Goal: Task Accomplishment & Management: Use online tool/utility

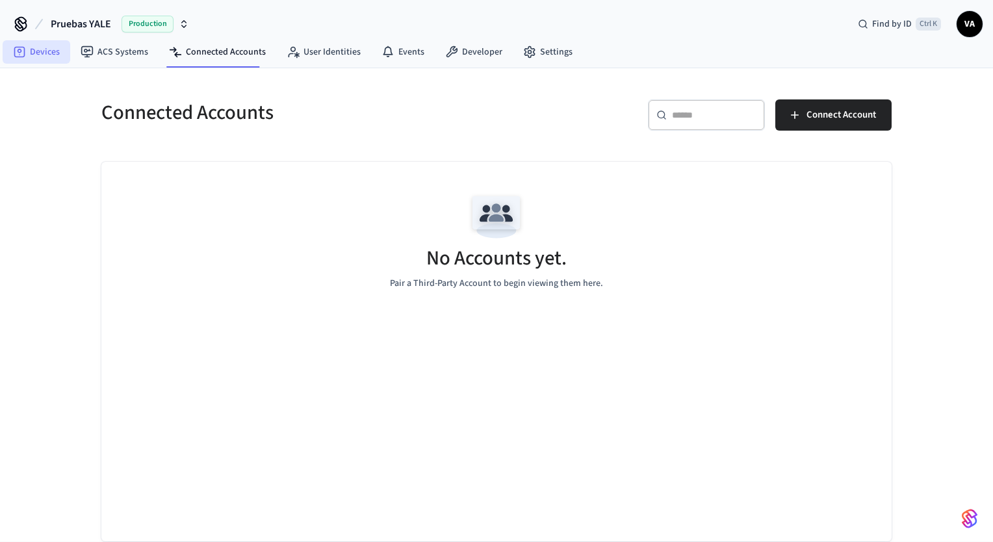
click at [43, 58] on link "Devices" at bounding box center [37, 51] width 68 height 23
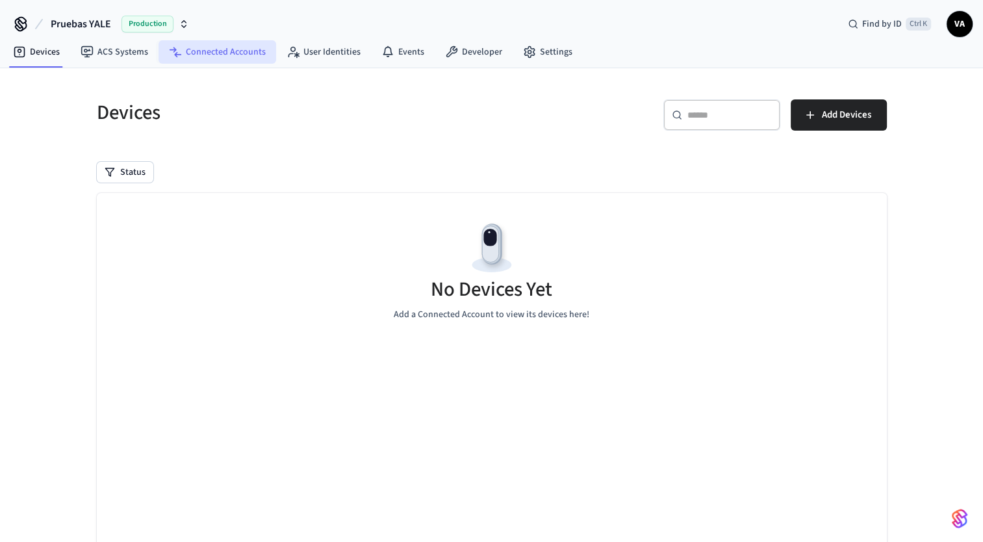
click at [188, 54] on link "Connected Accounts" at bounding box center [218, 51] width 118 height 23
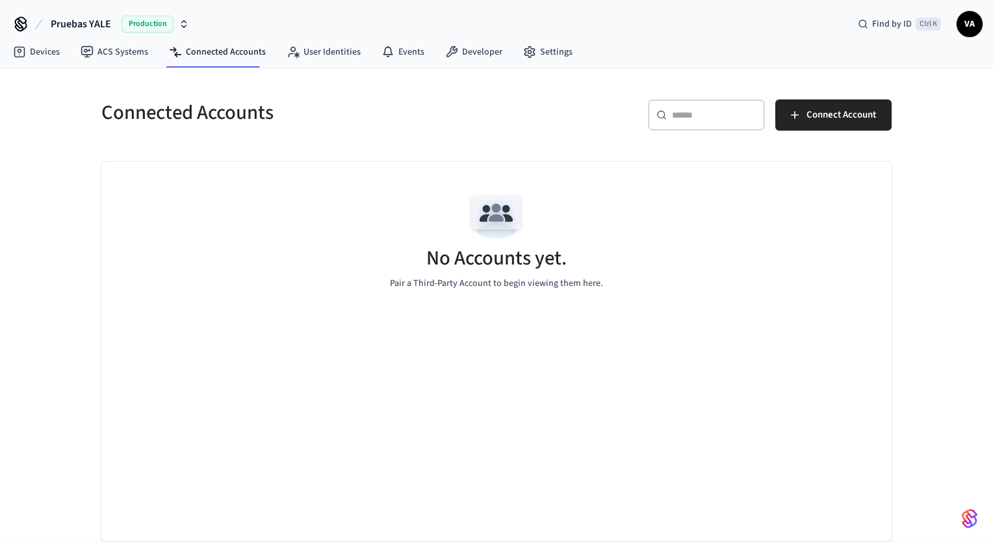
click at [24, 163] on div "Connected Accounts ​ ​ Connect Account No Accounts yet. Pair a Third-Party Acco…" at bounding box center [496, 304] width 993 height 473
click at [114, 53] on link "ACS Systems" at bounding box center [114, 51] width 88 height 23
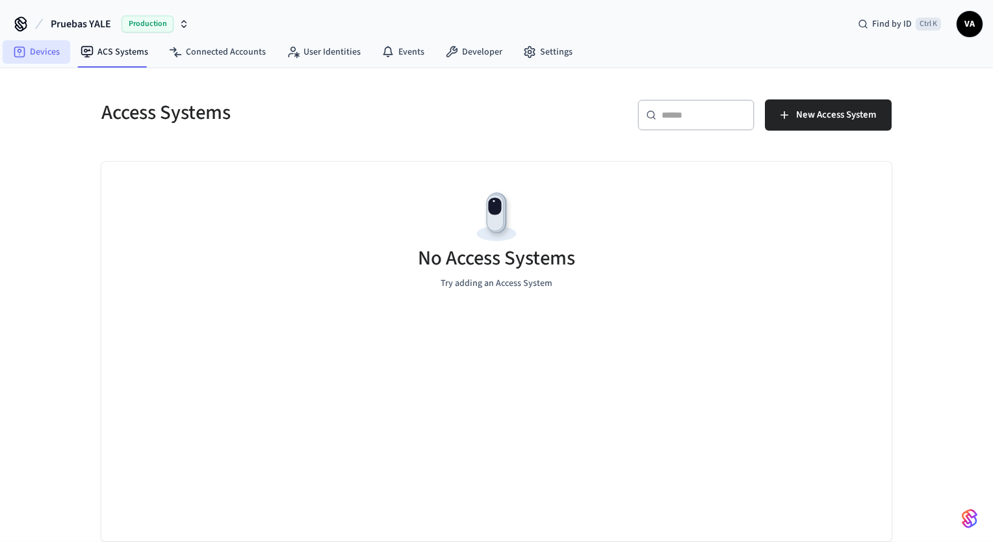
click at [52, 56] on link "Devices" at bounding box center [37, 51] width 68 height 23
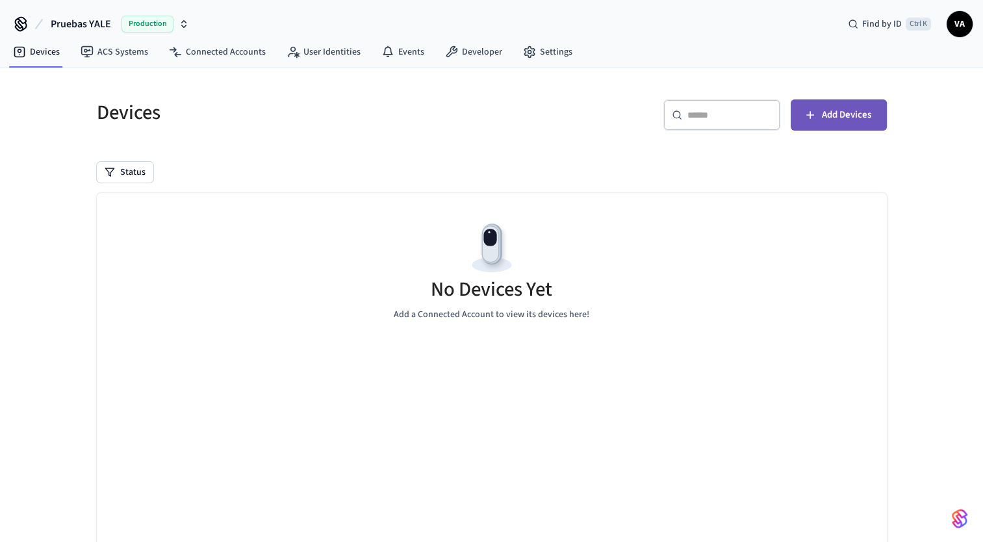
click at [860, 118] on span "Add Devices" at bounding box center [846, 115] width 49 height 17
click at [834, 105] on button "Add Devices" at bounding box center [839, 114] width 96 height 31
click at [841, 114] on span "Add Devices" at bounding box center [846, 115] width 49 height 17
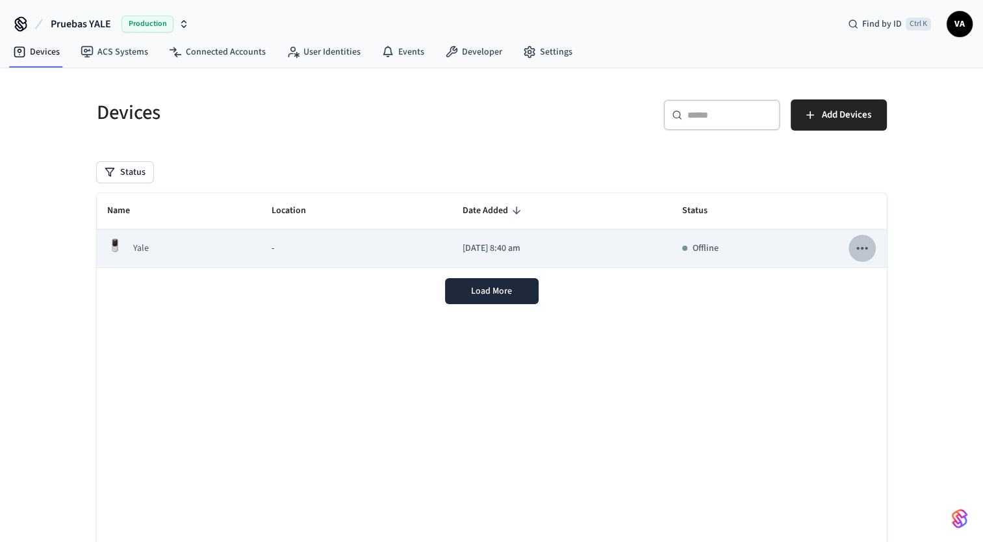
click at [867, 250] on icon "sticky table" at bounding box center [862, 248] width 17 height 17
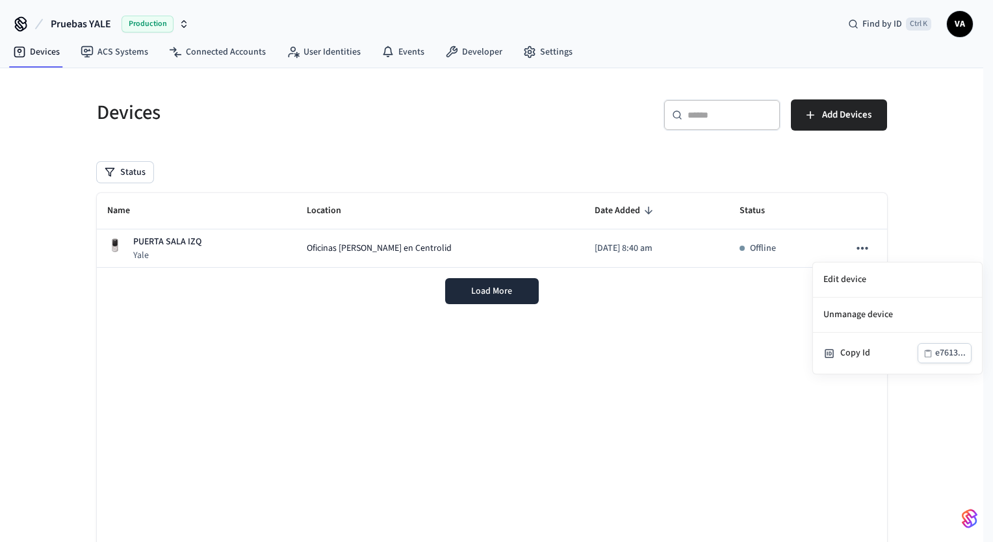
click at [474, 51] on div at bounding box center [496, 271] width 993 height 542
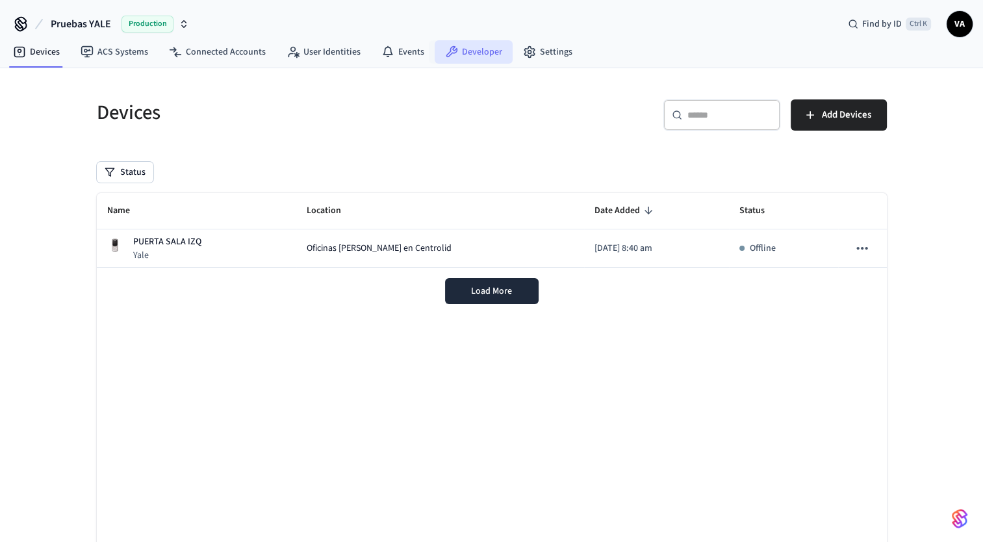
click at [467, 53] on link "Developer" at bounding box center [474, 51] width 78 height 23
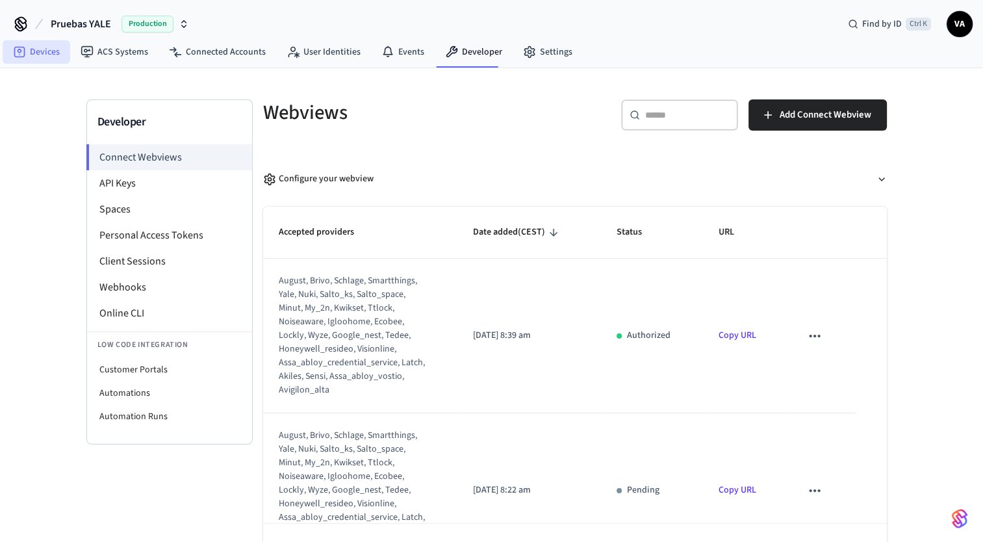
click at [28, 51] on link "Devices" at bounding box center [37, 51] width 68 height 23
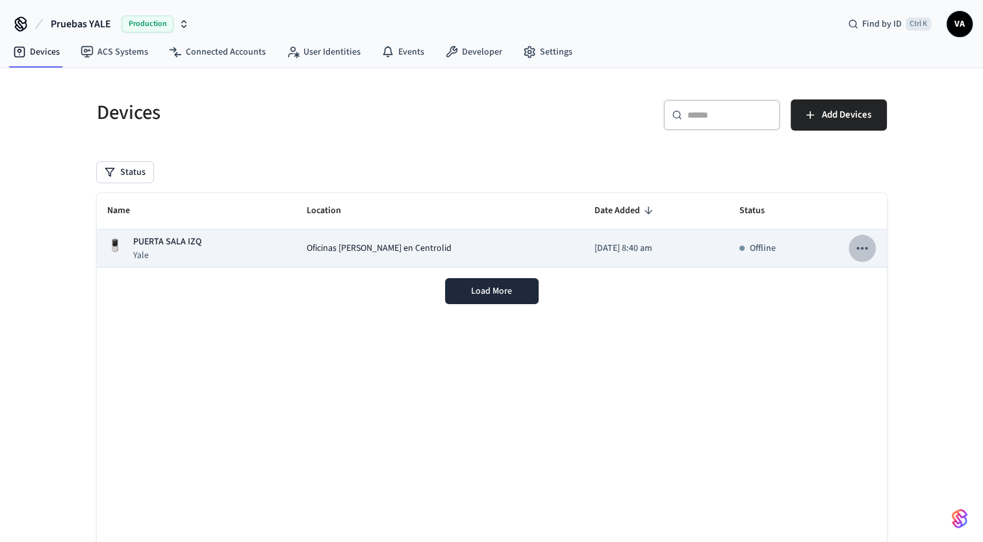
click at [868, 244] on icon "sticky table" at bounding box center [862, 248] width 17 height 17
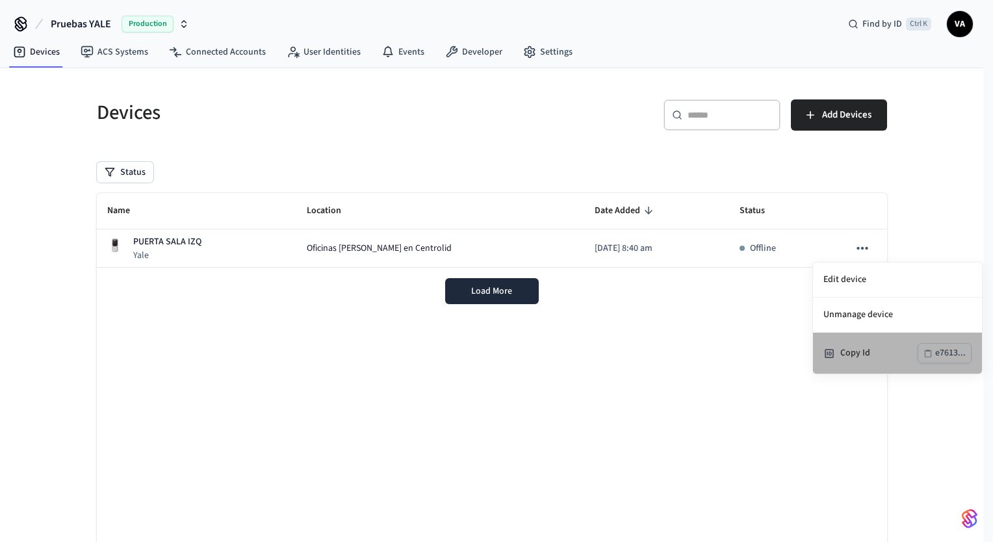
click at [862, 354] on div "Copy Id" at bounding box center [878, 353] width 77 height 14
